Goal: Information Seeking & Learning: Learn about a topic

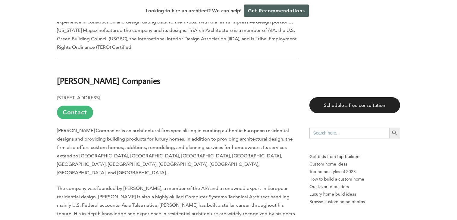
scroll to position [2624, 0]
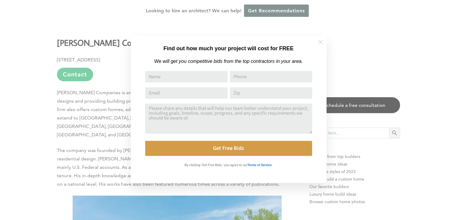
click at [320, 43] on icon at bounding box center [320, 42] width 7 height 7
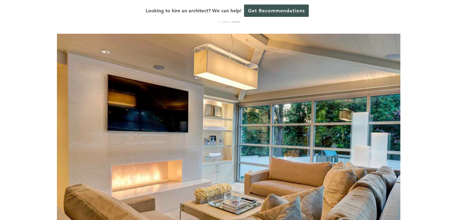
scroll to position [58, 0]
